Goal: Information Seeking & Learning: Understand process/instructions

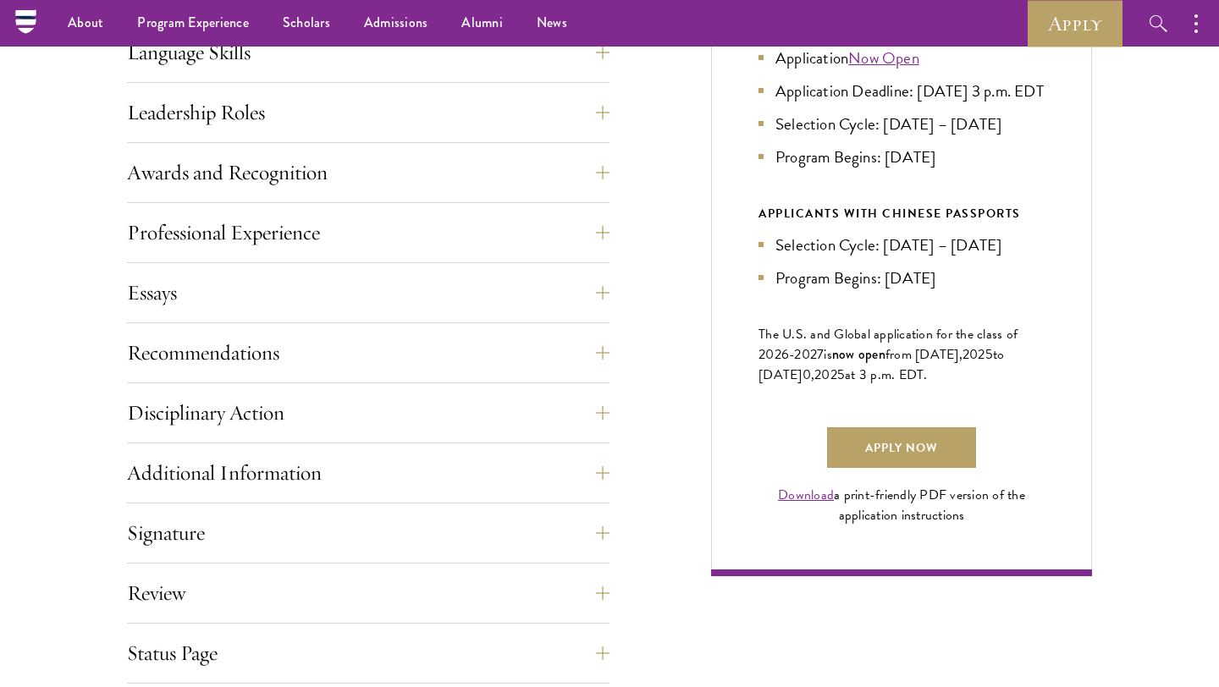
scroll to position [936, 0]
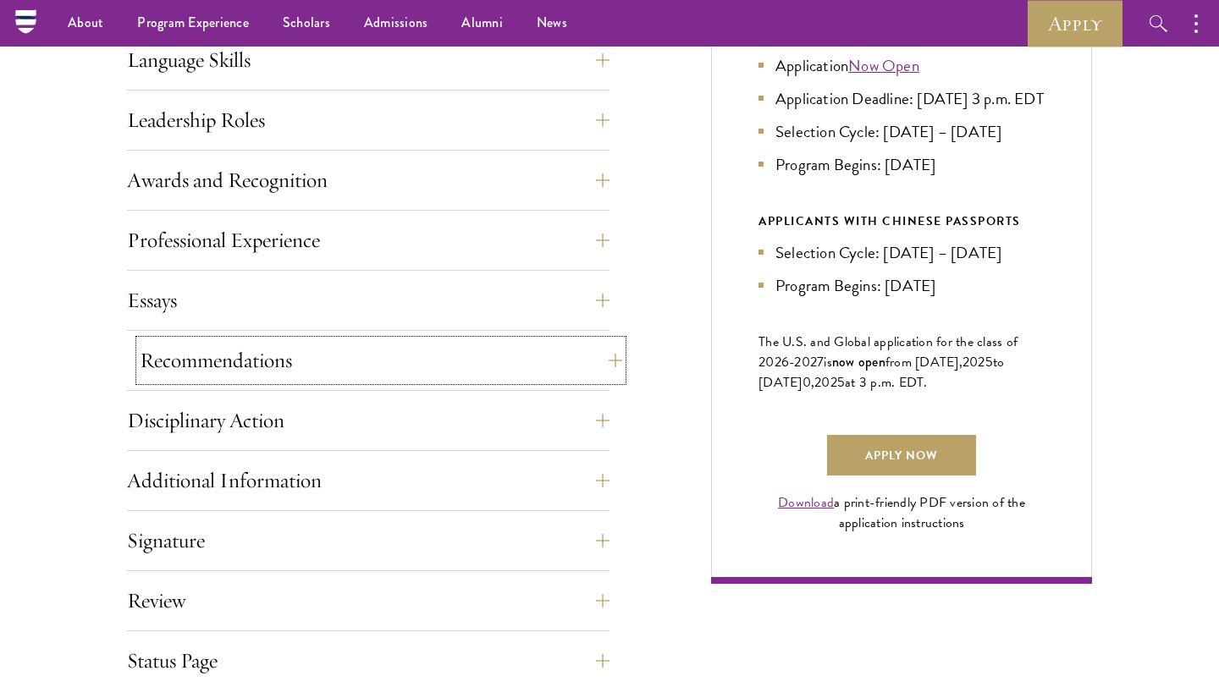
click at [471, 358] on button "Recommendations" at bounding box center [381, 360] width 482 height 41
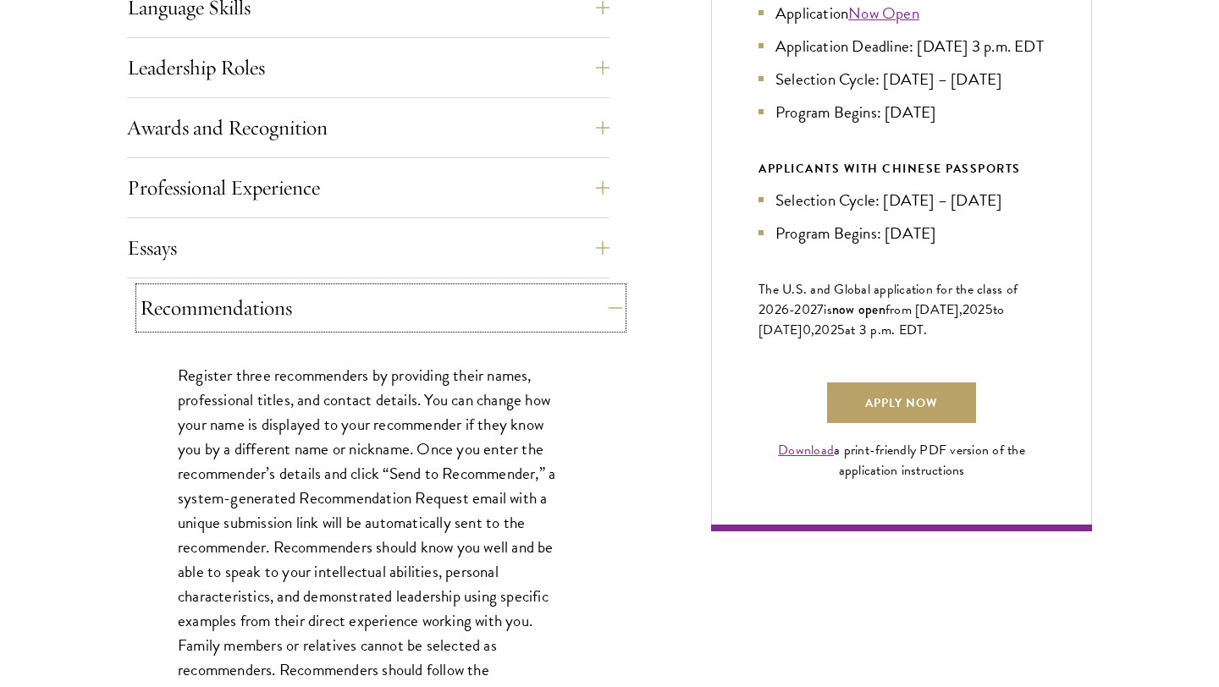
scroll to position [1005, 0]
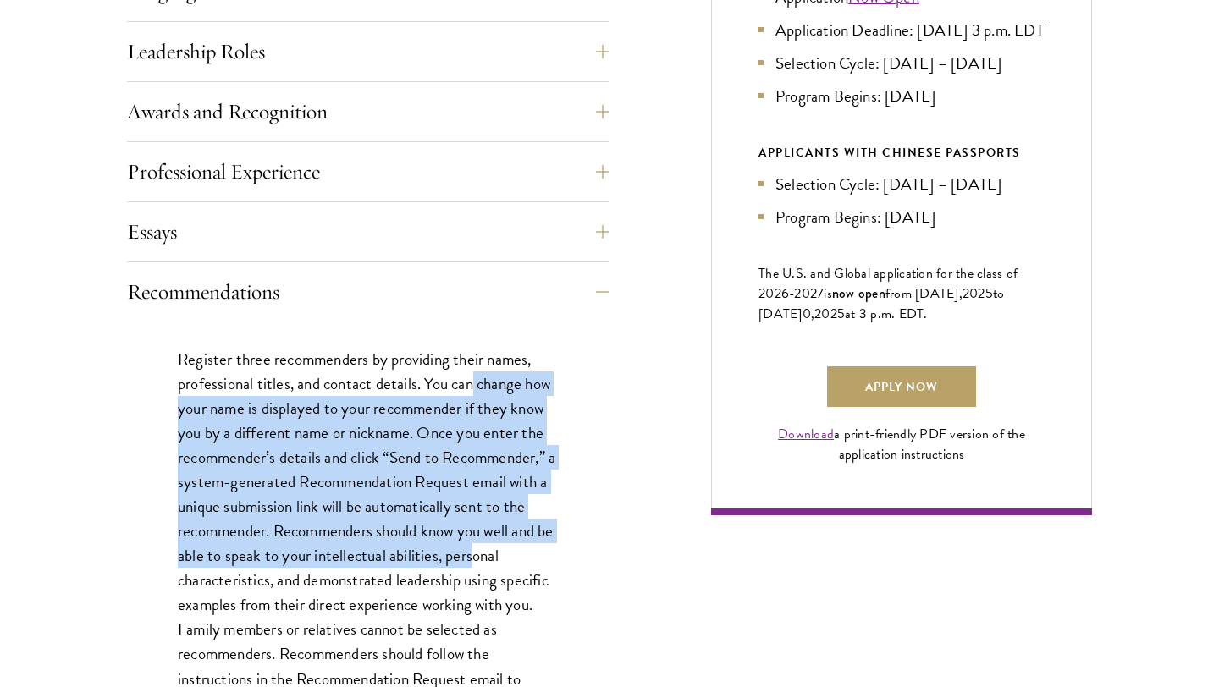
drag, startPoint x: 473, startPoint y: 376, endPoint x: 492, endPoint y: 553, distance: 177.9
click at [492, 553] on p "Register three recommenders by providing their names, professional titles, and …" at bounding box center [368, 544] width 381 height 394
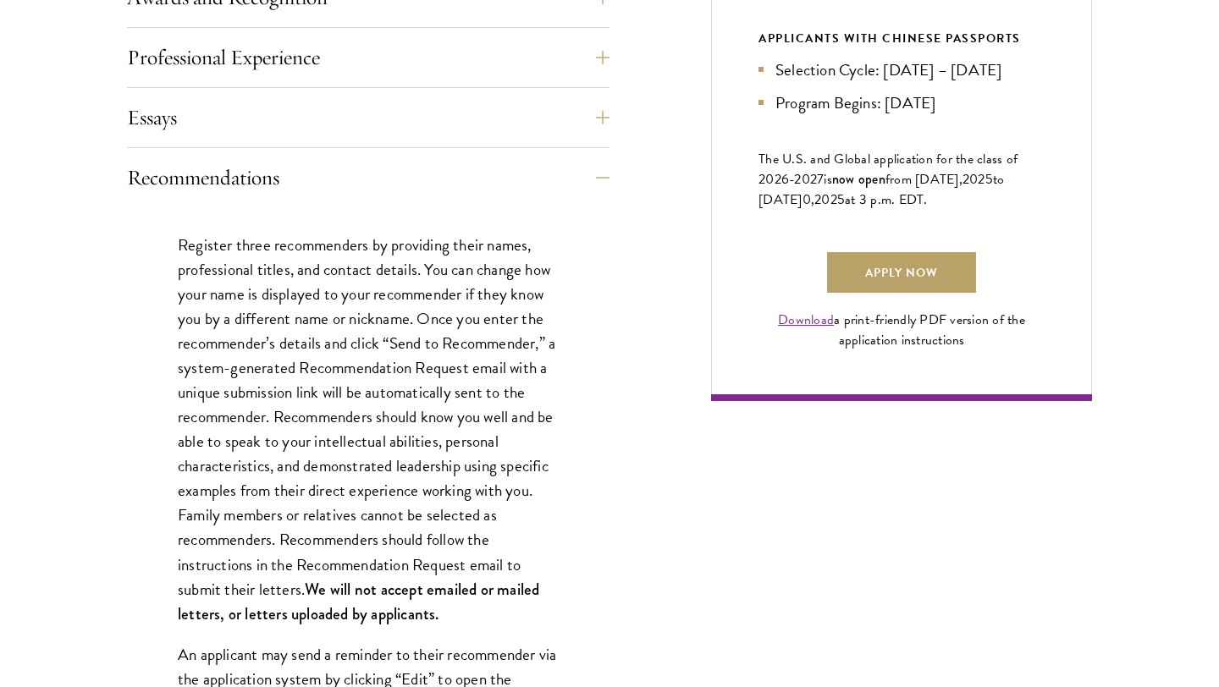
click at [492, 553] on p "Register three recommenders by providing their names, professional titles, and …" at bounding box center [368, 430] width 381 height 394
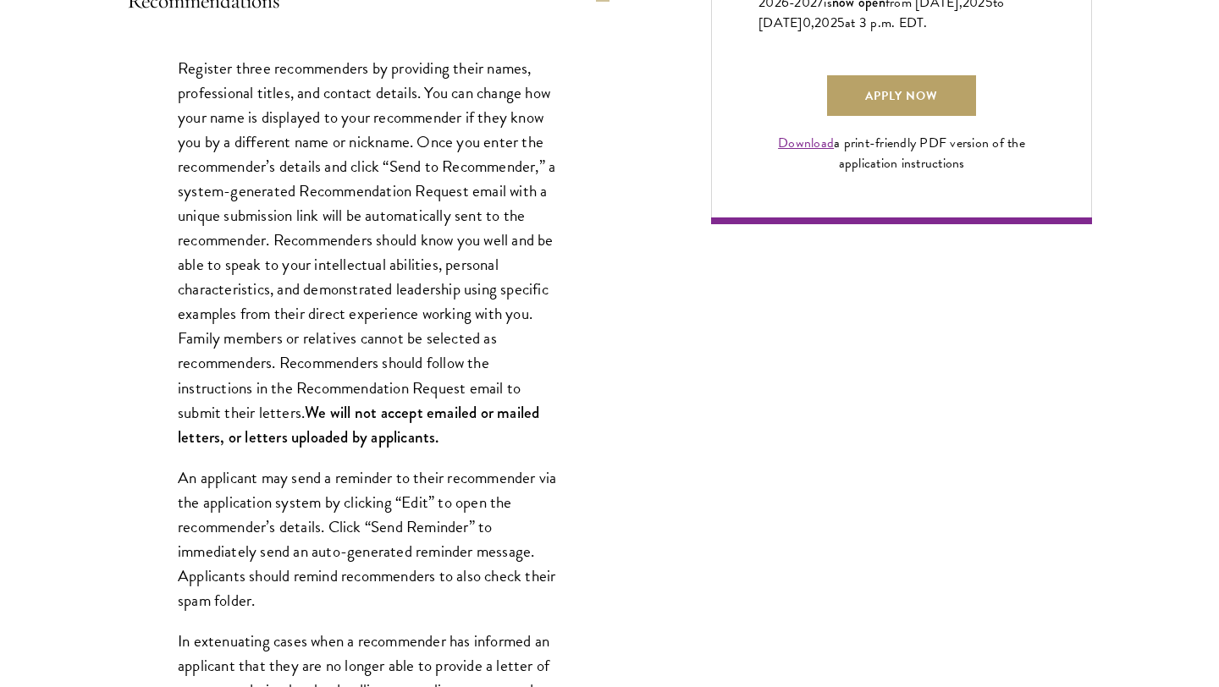
scroll to position [1298, 0]
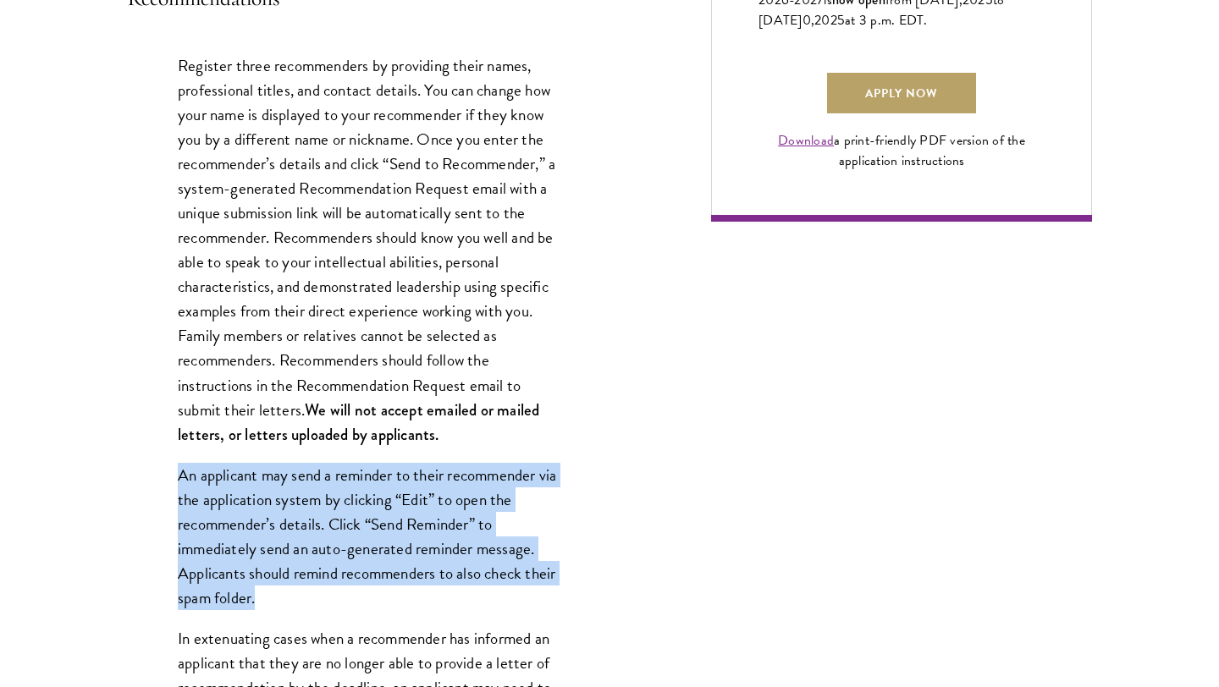
drag, startPoint x: 438, startPoint y: 460, endPoint x: 438, endPoint y: 611, distance: 150.7
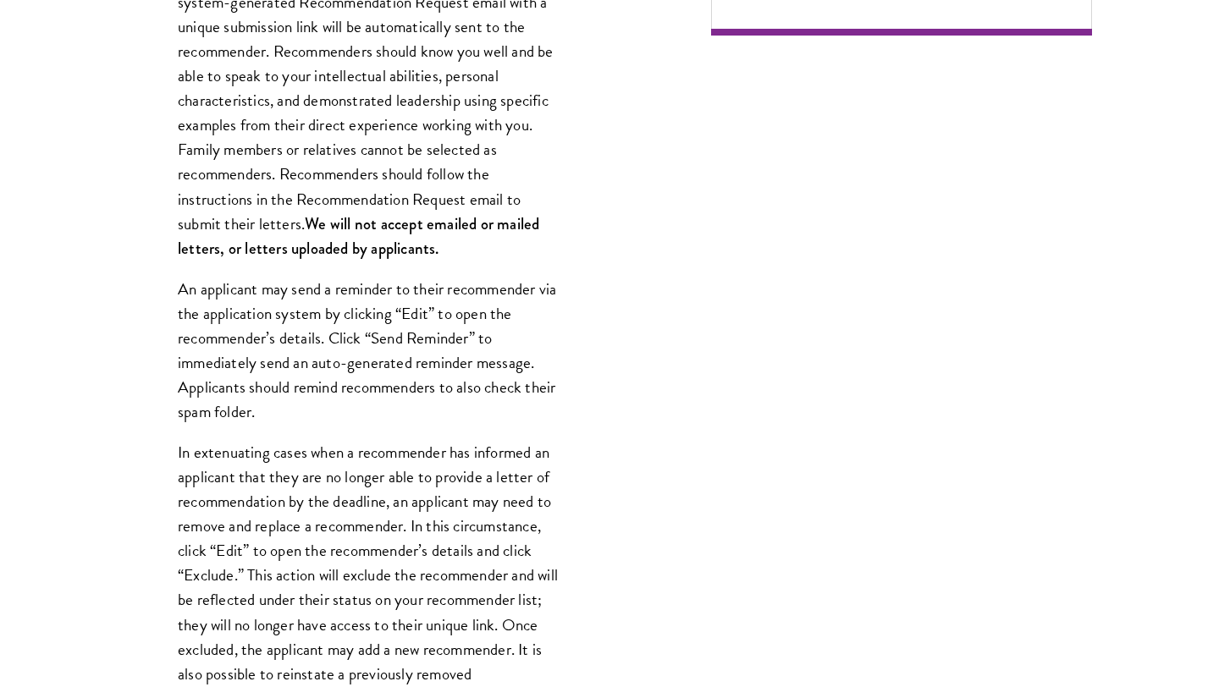
click at [438, 611] on p "In extenuating cases when a recommender has informed an applicant that they are…" at bounding box center [368, 624] width 381 height 369
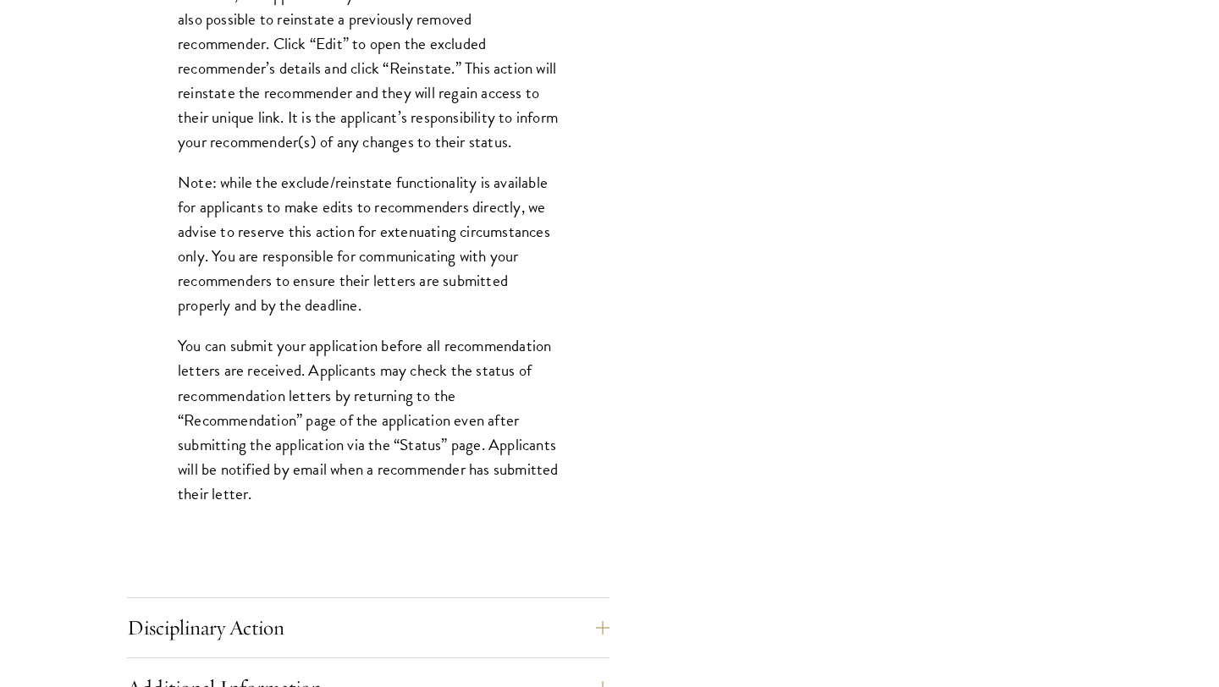
scroll to position [2157, 0]
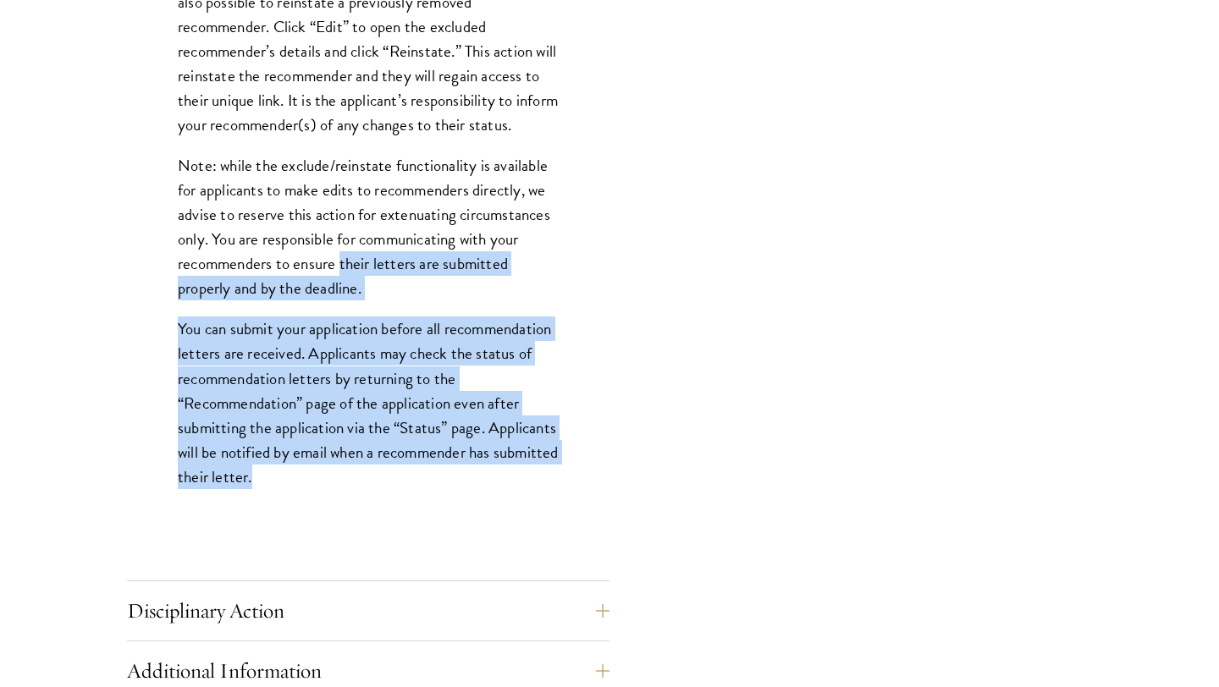
drag, startPoint x: 340, startPoint y: 300, endPoint x: 394, endPoint y: 502, distance: 209.2
click at [394, 488] on p "You can submit your application before all recommendation letters are received.…" at bounding box center [368, 403] width 381 height 172
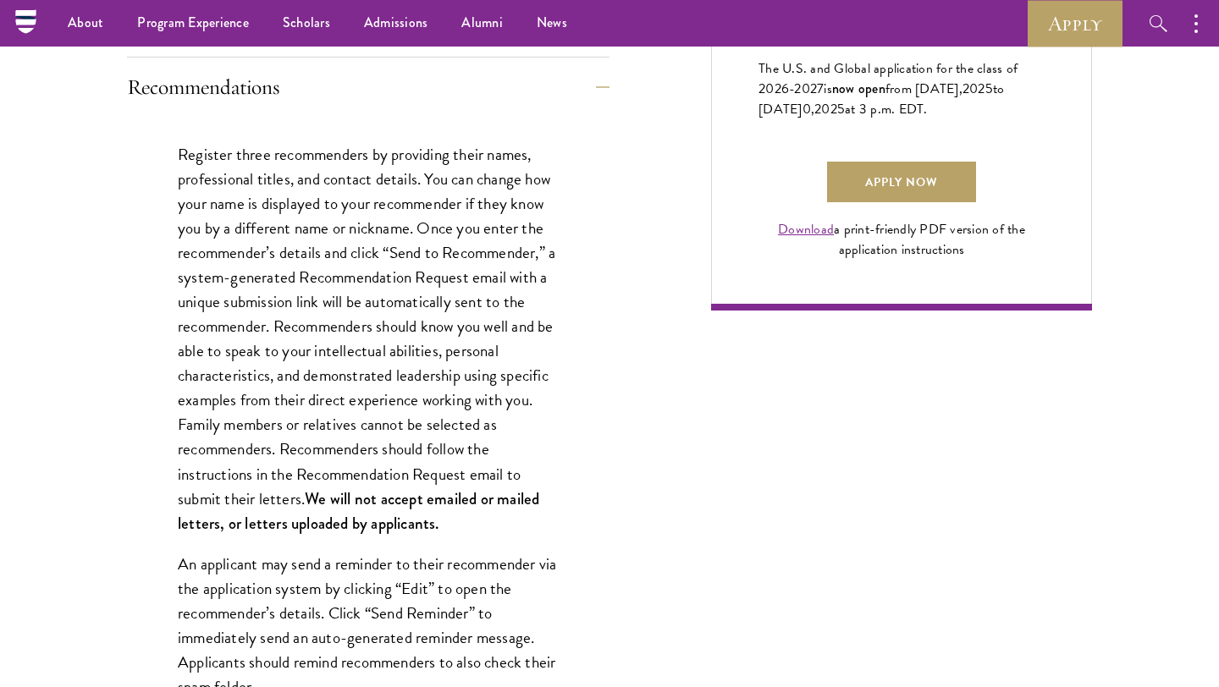
scroll to position [1153, 0]
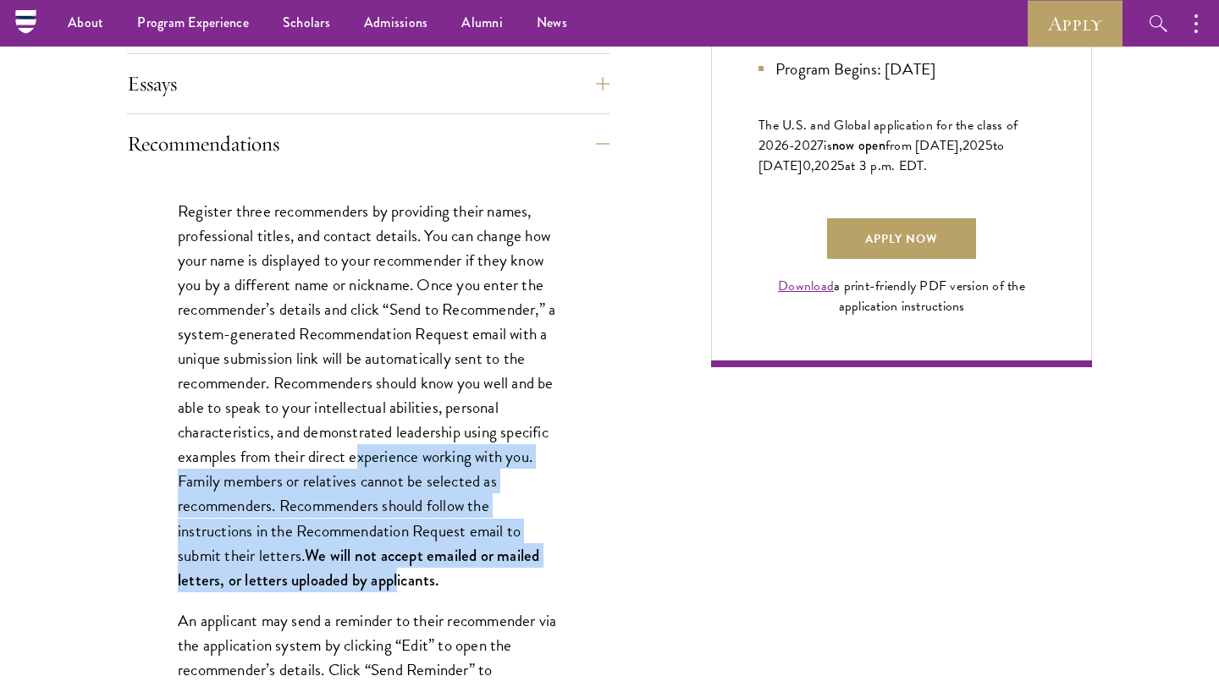
drag, startPoint x: 356, startPoint y: 468, endPoint x: 399, endPoint y: 576, distance: 116.3
click at [399, 576] on p "Register three recommenders by providing their names, professional titles, and …" at bounding box center [368, 396] width 381 height 394
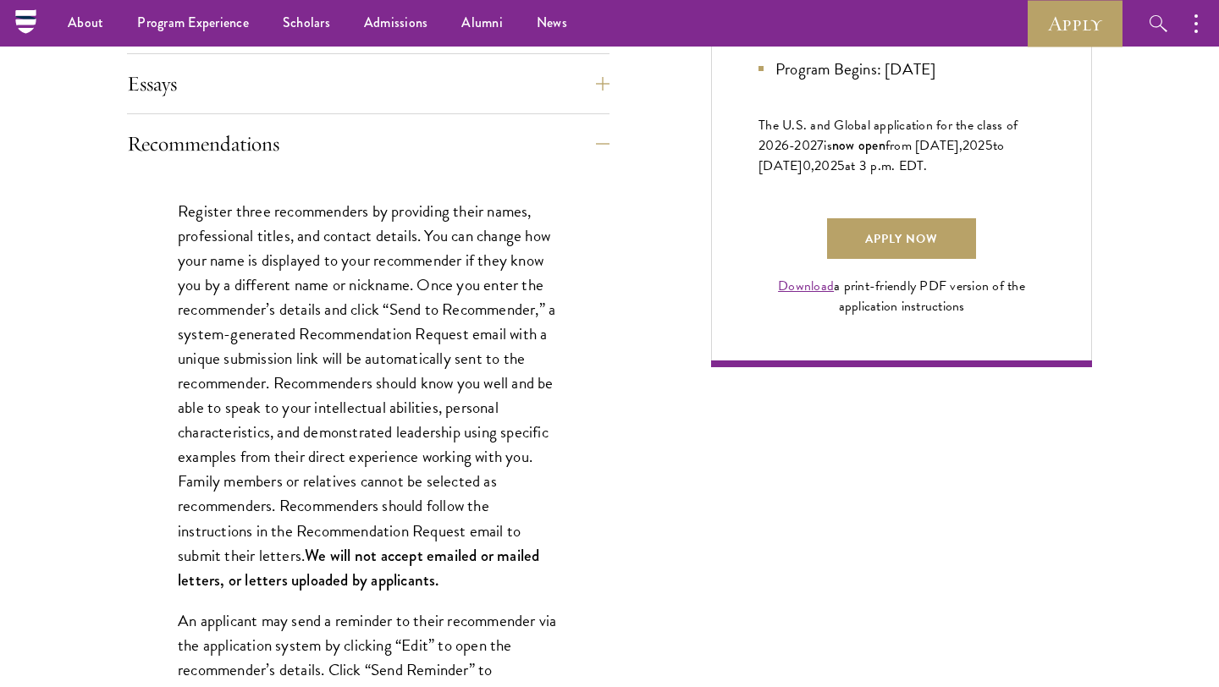
click at [436, 582] on strong "We will not accept emailed or mailed letters, or letters uploaded by applicants." at bounding box center [358, 567] width 361 height 47
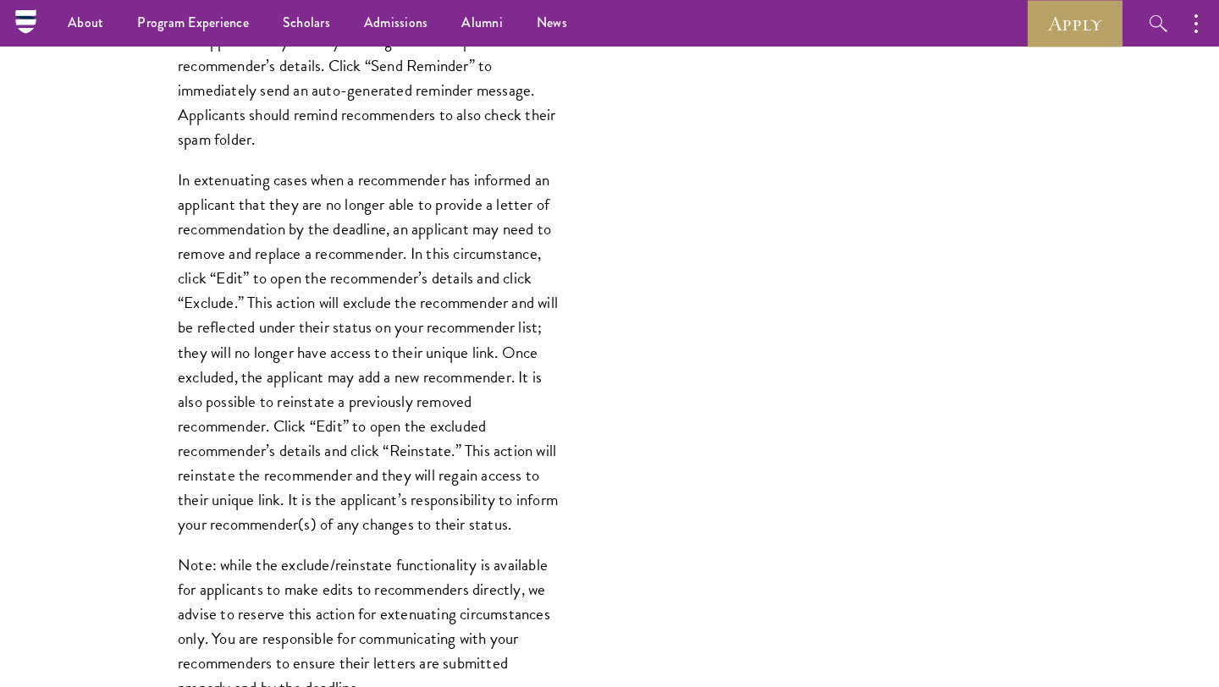
scroll to position [1756, 0]
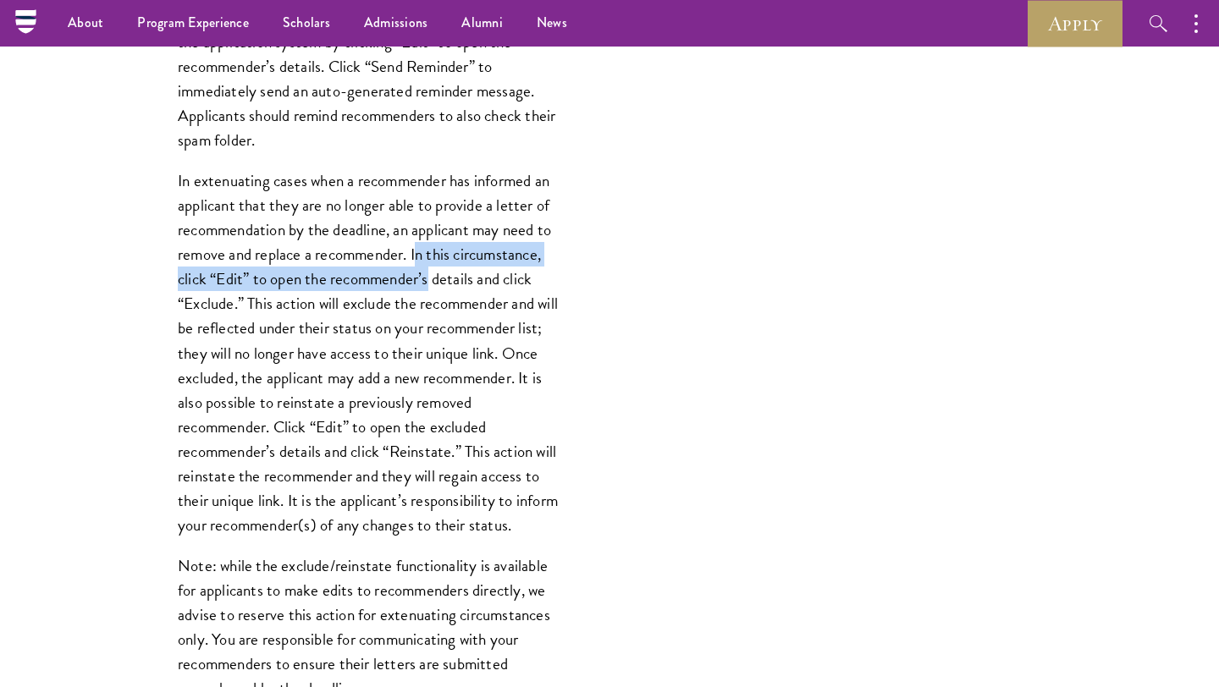
drag, startPoint x: 416, startPoint y: 250, endPoint x: 430, endPoint y: 282, distance: 35.2
click at [430, 282] on p "In extenuating cases when a recommender has informed an applicant that they are…" at bounding box center [368, 352] width 381 height 369
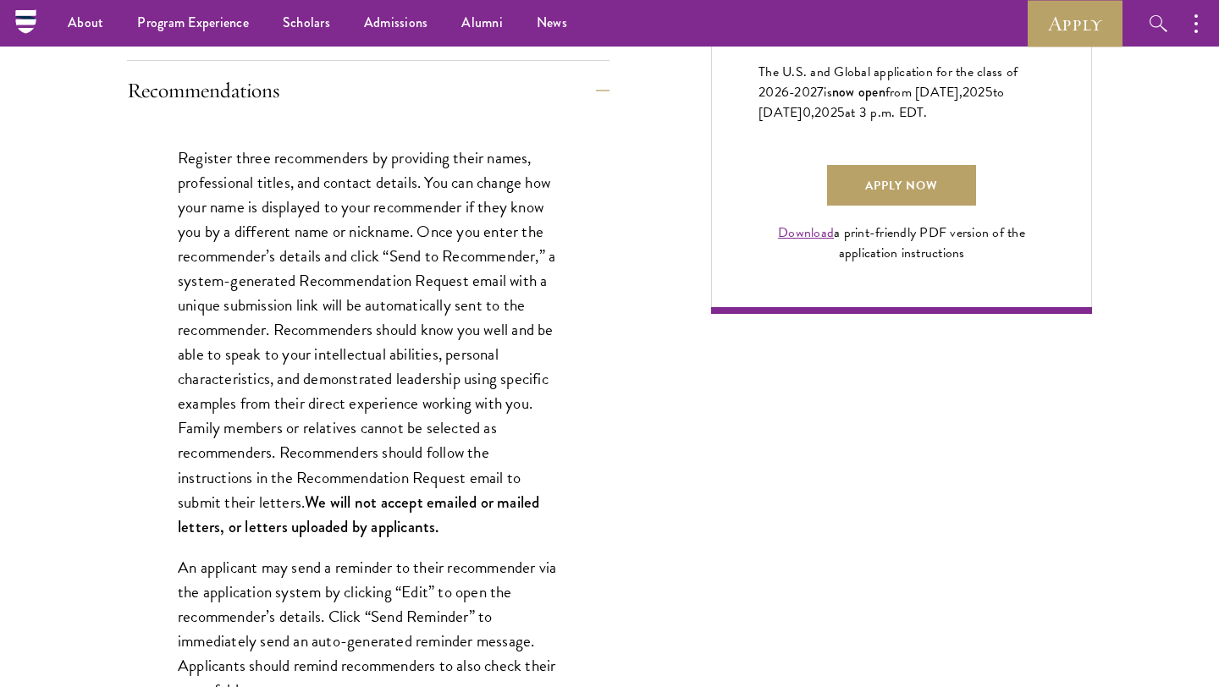
scroll to position [1070, 0]
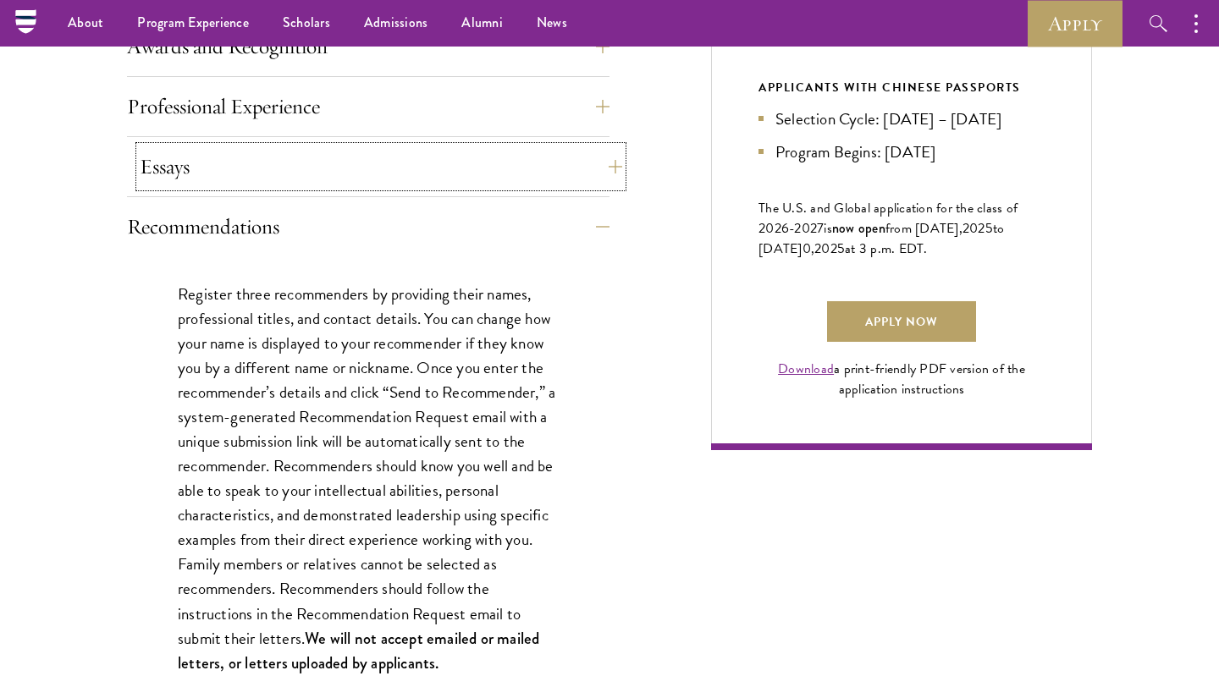
click at [174, 186] on button "Essays" at bounding box center [381, 166] width 482 height 41
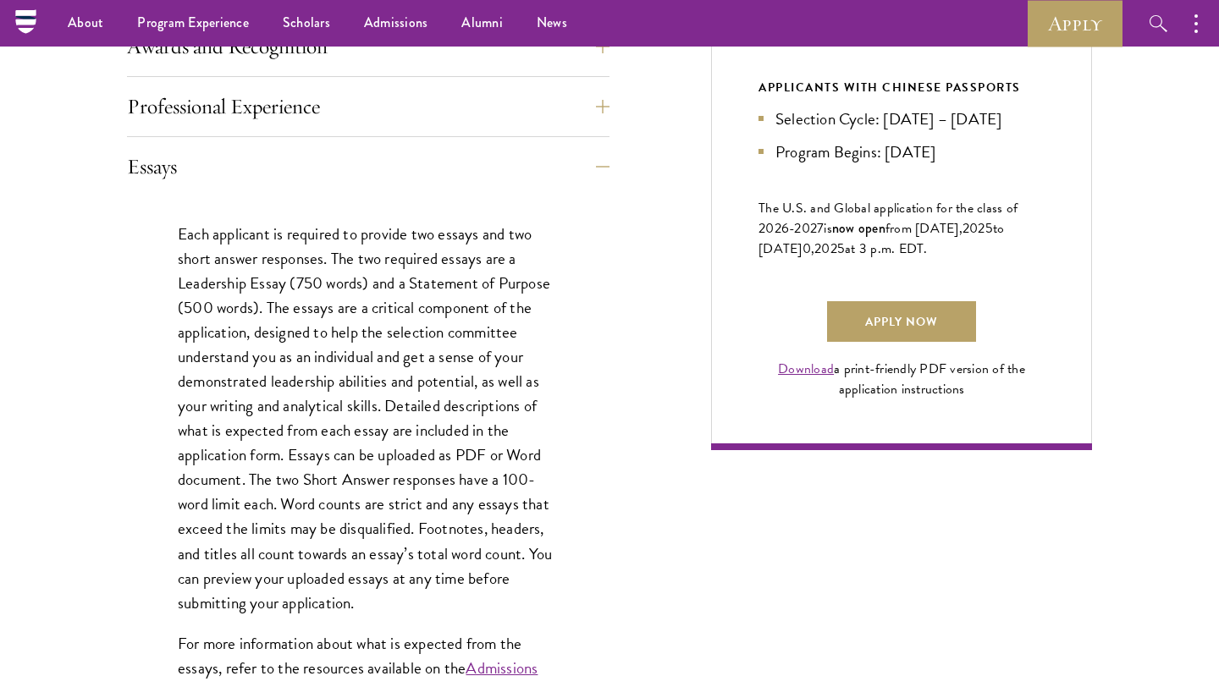
click at [404, 293] on p "Each applicant is required to provide two essays and two short answer responses…" at bounding box center [368, 419] width 381 height 394
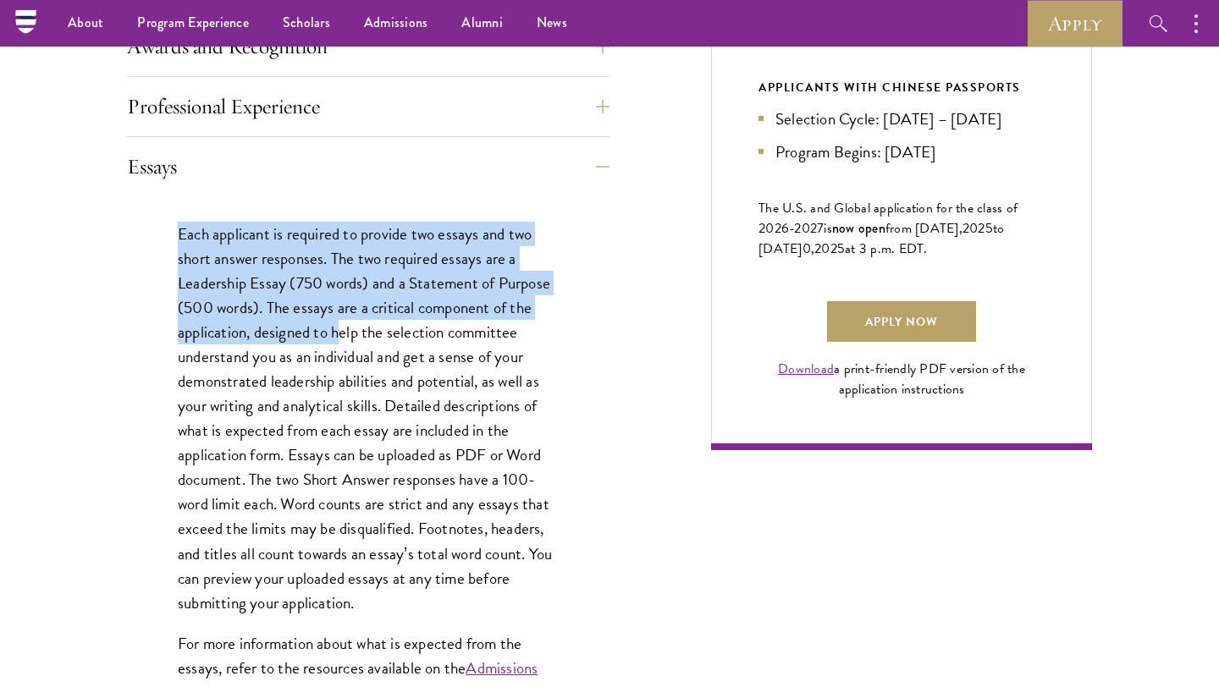
drag, startPoint x: 339, startPoint y: 213, endPoint x: 340, endPoint y: 340, distance: 127.0
click at [340, 340] on div "Each applicant is required to provide two essays and two short answer responses…" at bounding box center [368, 471] width 482 height 551
click at [340, 340] on p "Each applicant is required to provide two essays and two short answer responses…" at bounding box center [368, 419] width 381 height 394
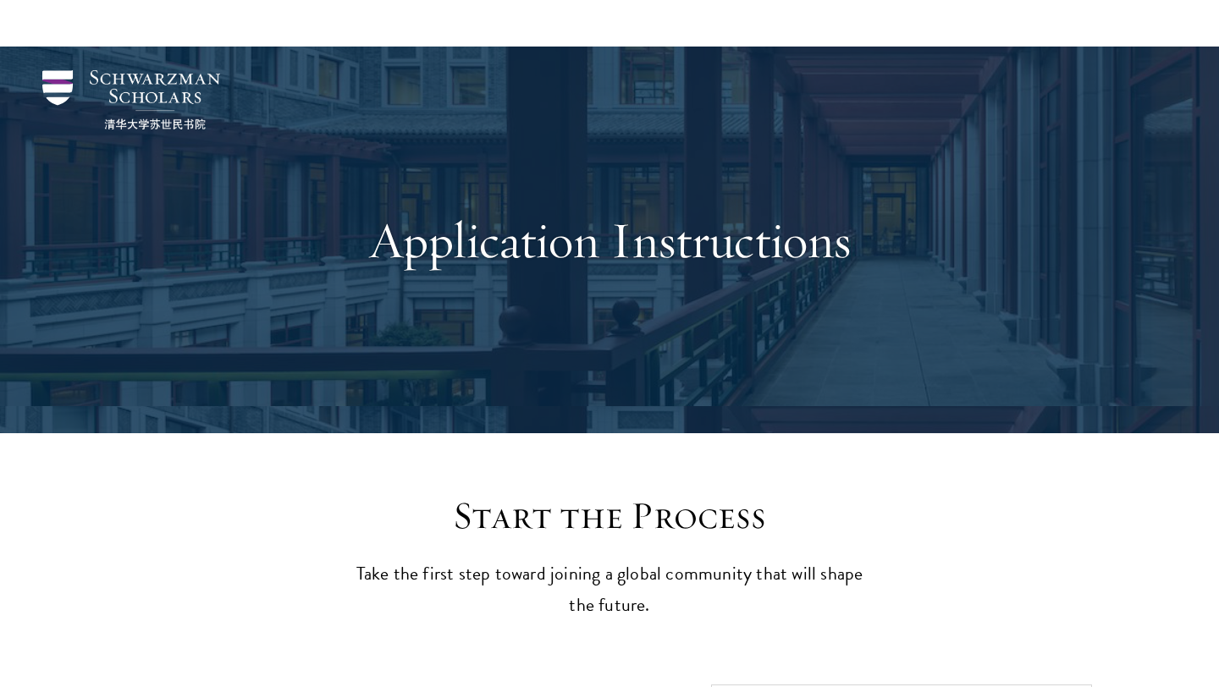
scroll to position [629, 0]
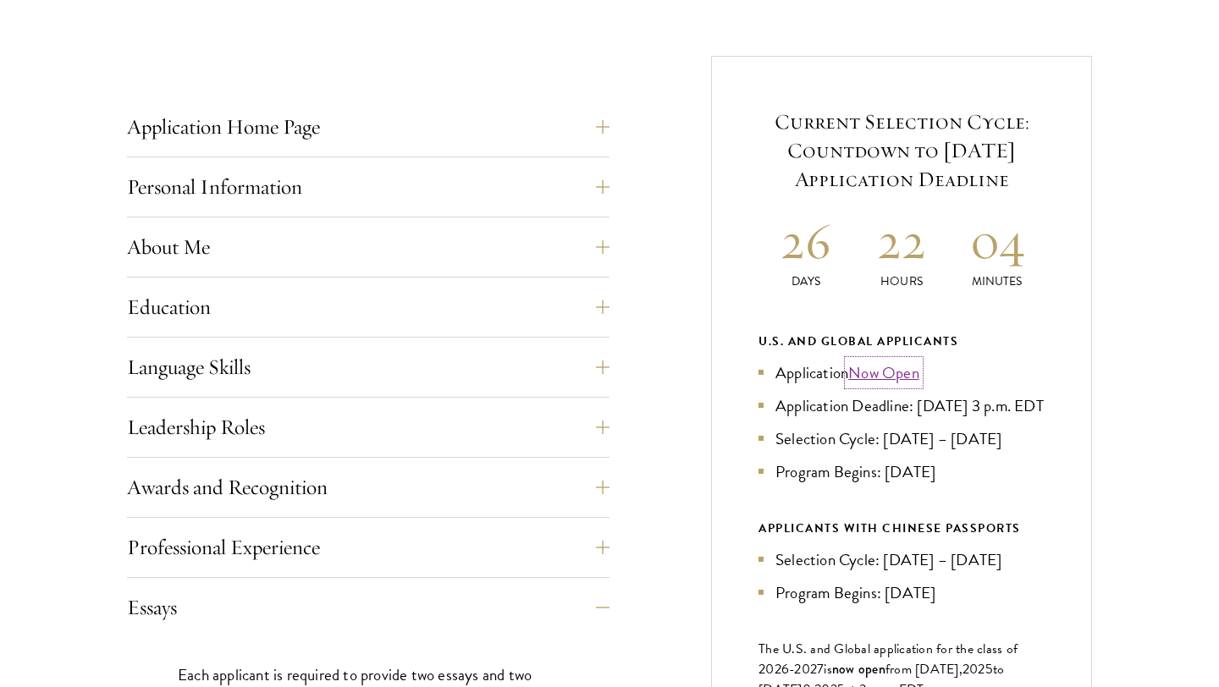
click at [892, 375] on link "Now Open" at bounding box center [883, 373] width 71 height 25
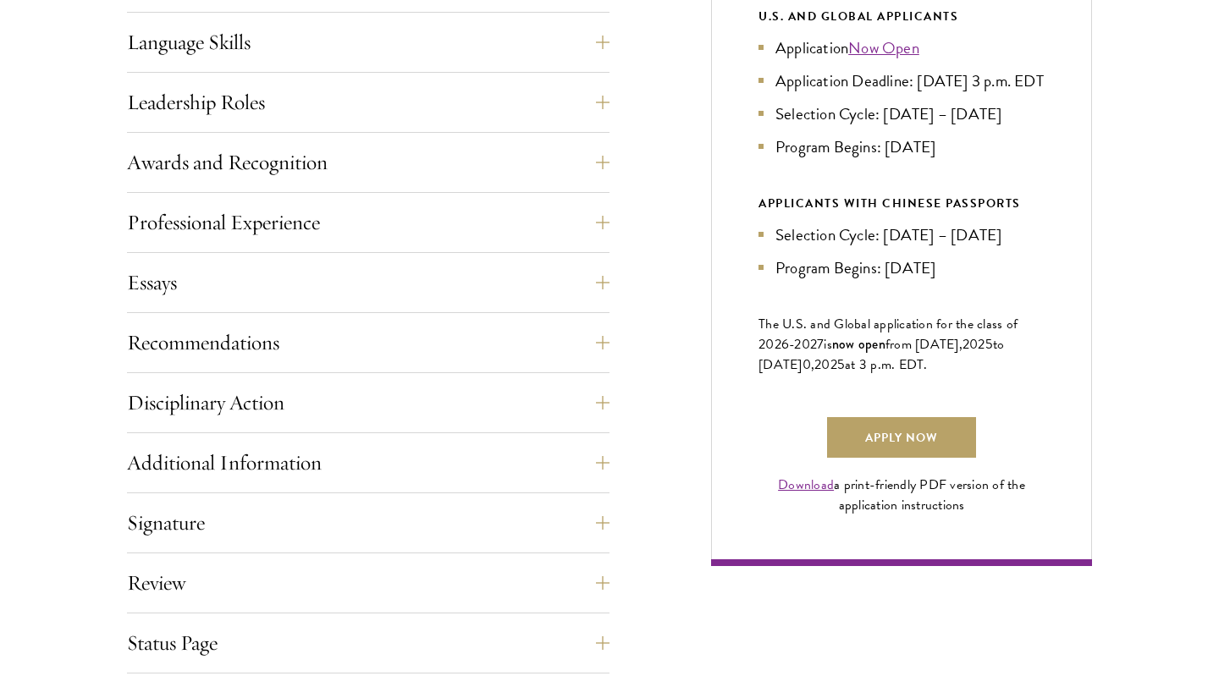
scroll to position [955, 0]
click at [292, 350] on button "Recommendations" at bounding box center [381, 342] width 482 height 41
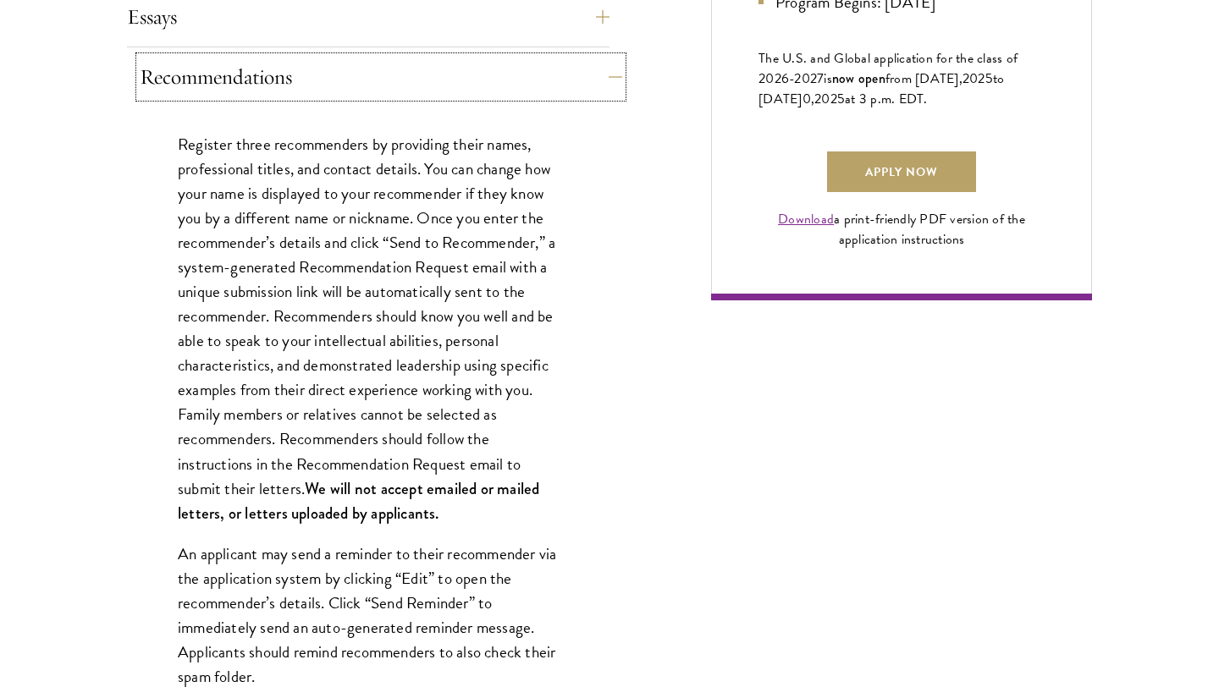
scroll to position [1234, 0]
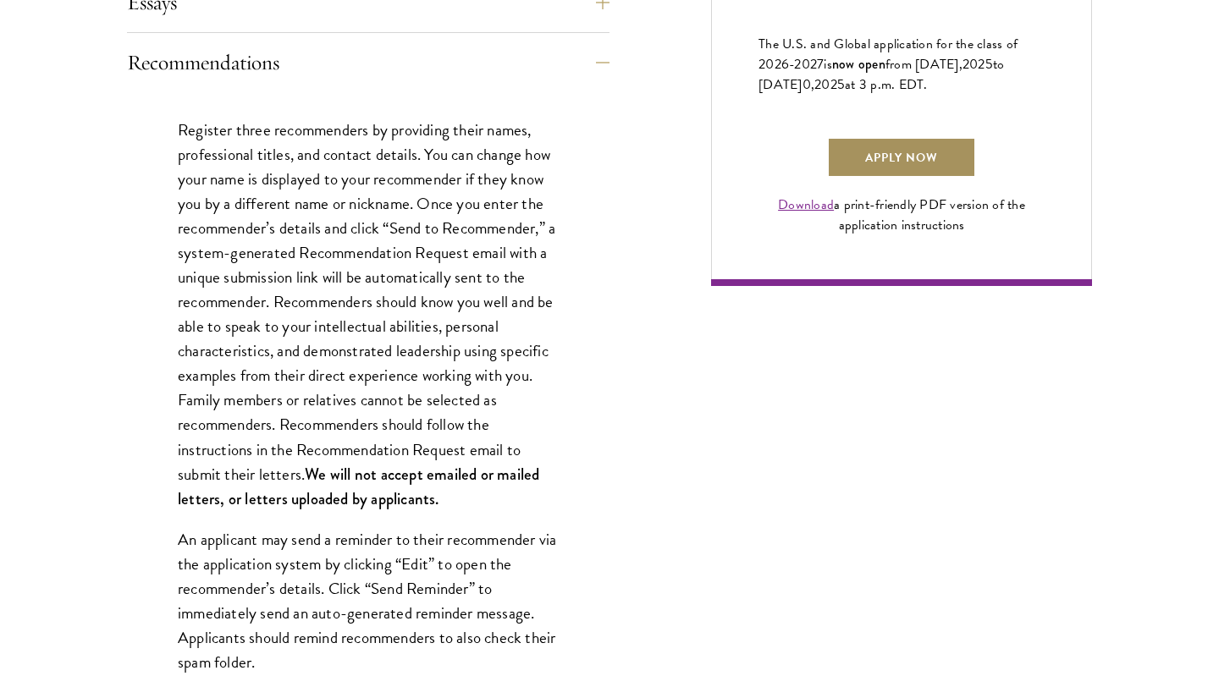
click at [868, 178] on link "Apply Now" at bounding box center [901, 157] width 149 height 41
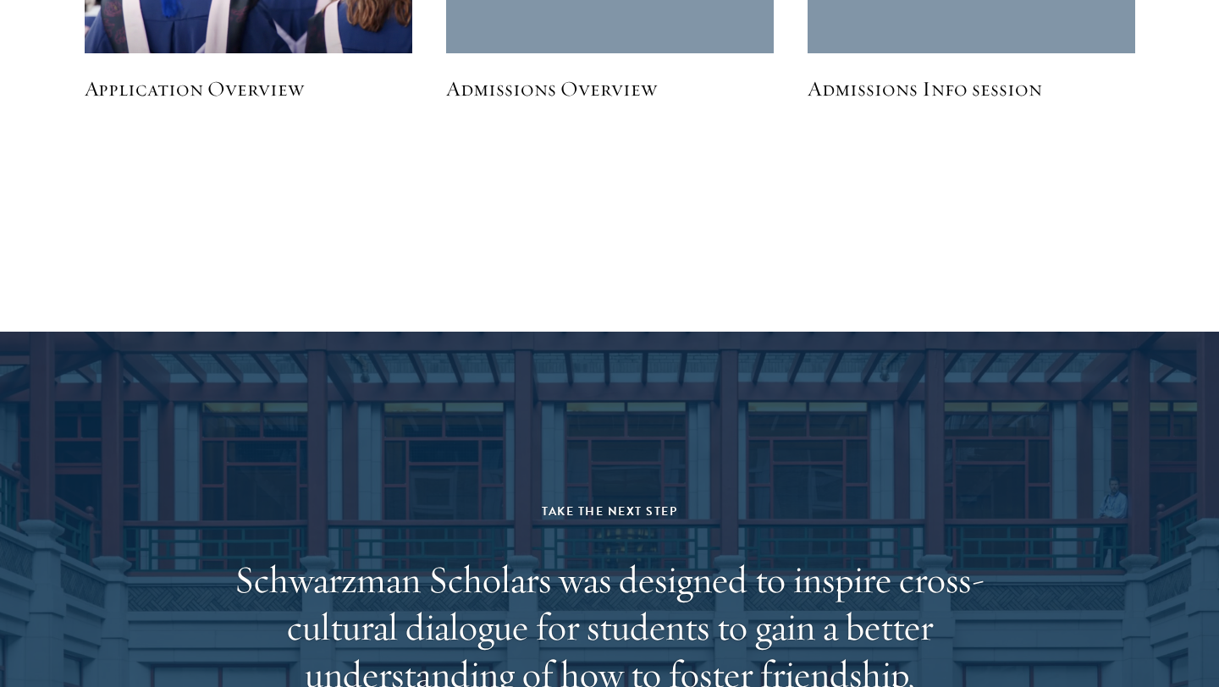
scroll to position [4425, 0]
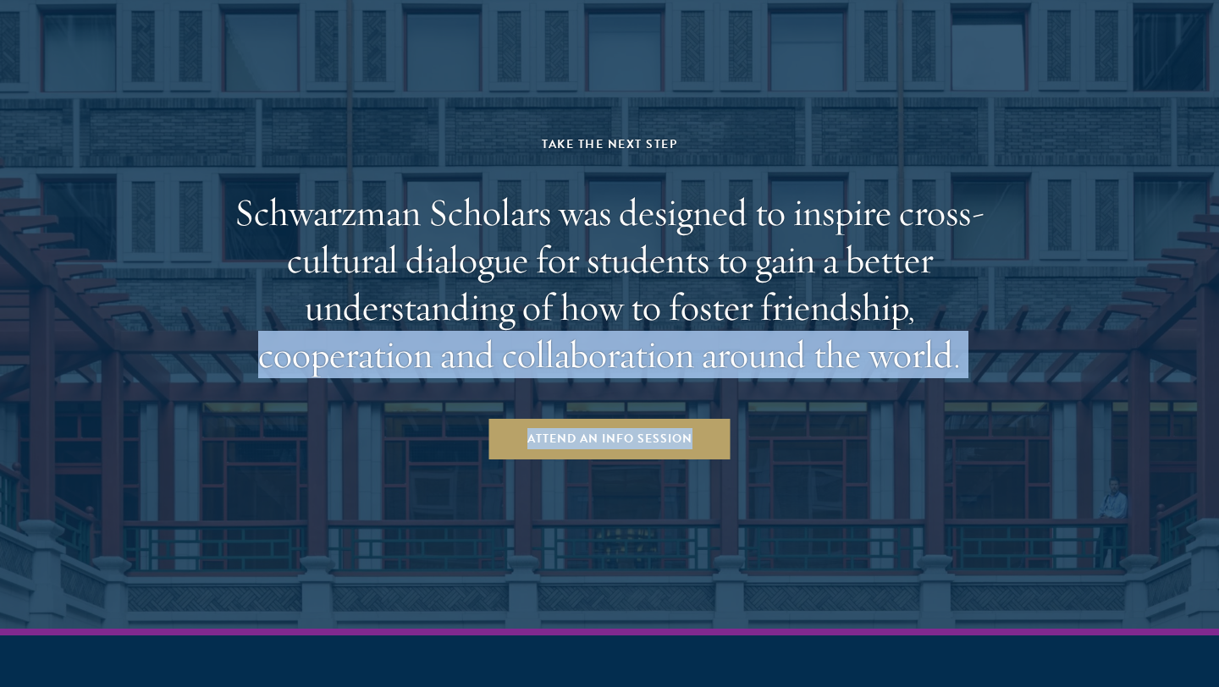
drag, startPoint x: 260, startPoint y: 351, endPoint x: 1106, endPoint y: 361, distance: 846.5
click at [1106, 361] on aside "Take the Next Step Schwarzman Scholars was designed to inspire cross-cultural d…" at bounding box center [609, 296] width 1219 height 664
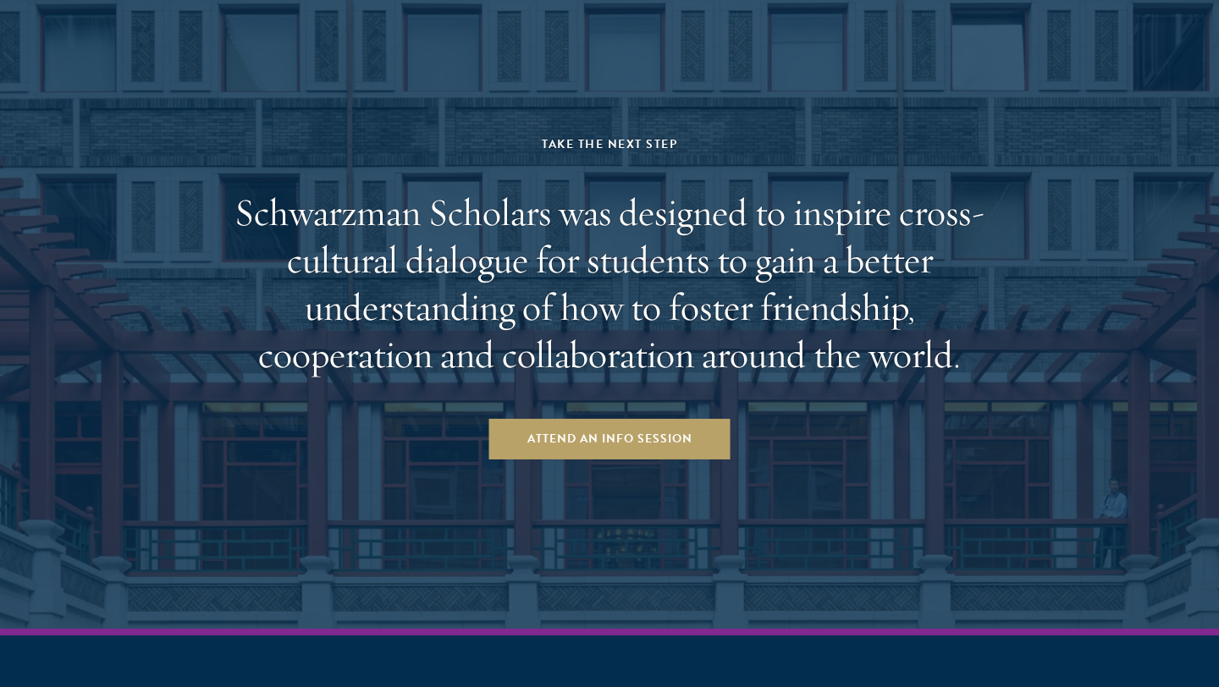
click at [1100, 365] on aside "Take the Next Step Schwarzman Scholars was designed to inspire cross-cultural d…" at bounding box center [609, 296] width 1219 height 664
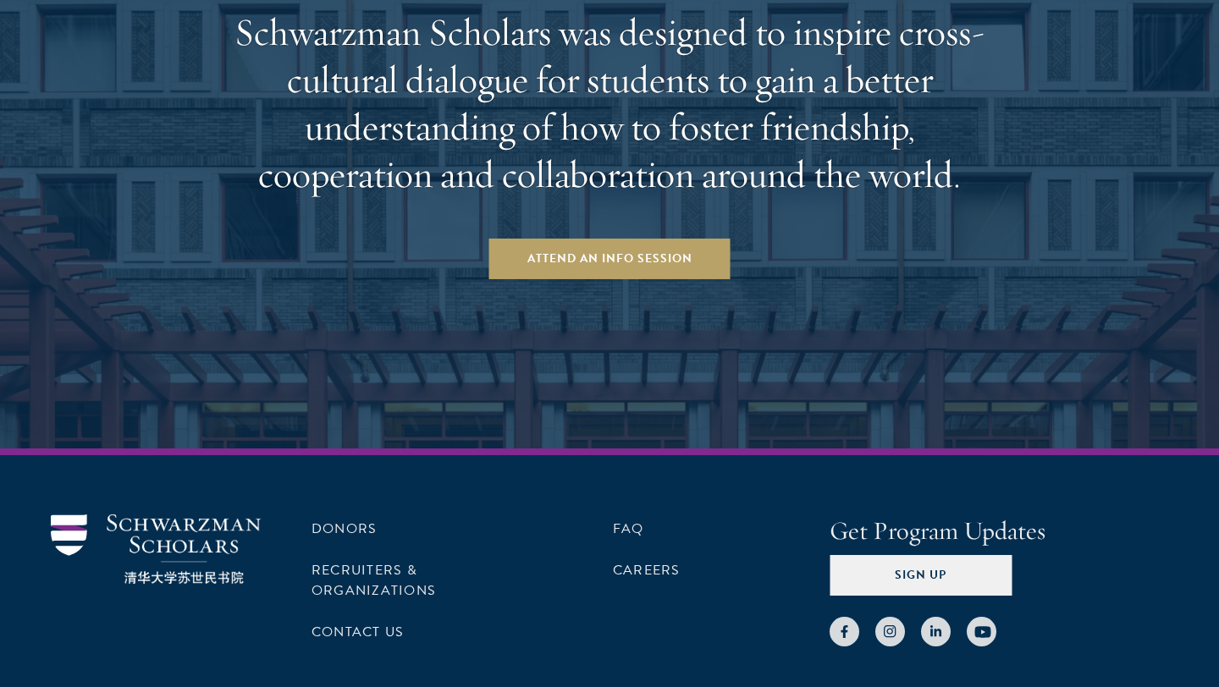
scroll to position [4742, 0]
